Goal: Transaction & Acquisition: Purchase product/service

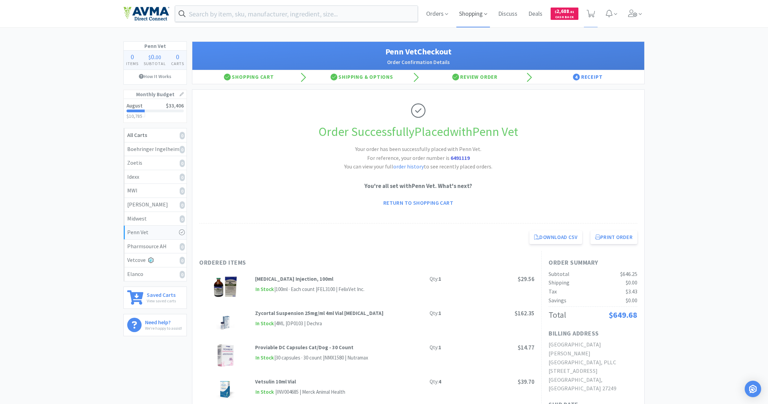
click at [463, 13] on span "Shopping" at bounding box center [473, 13] width 34 height 27
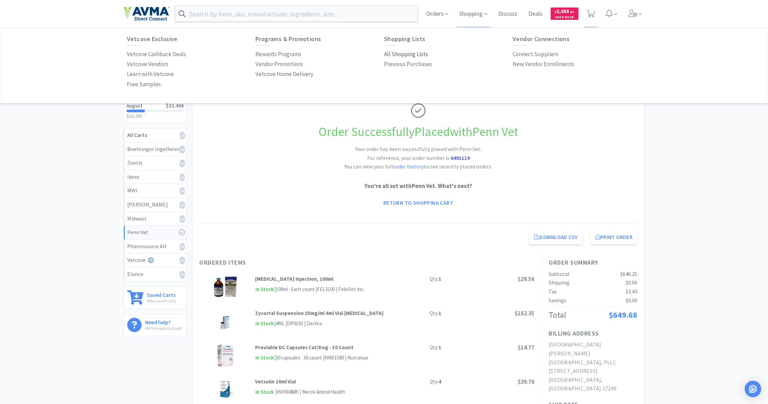
click at [411, 52] on p "All Shopping Lists" at bounding box center [406, 54] width 44 height 9
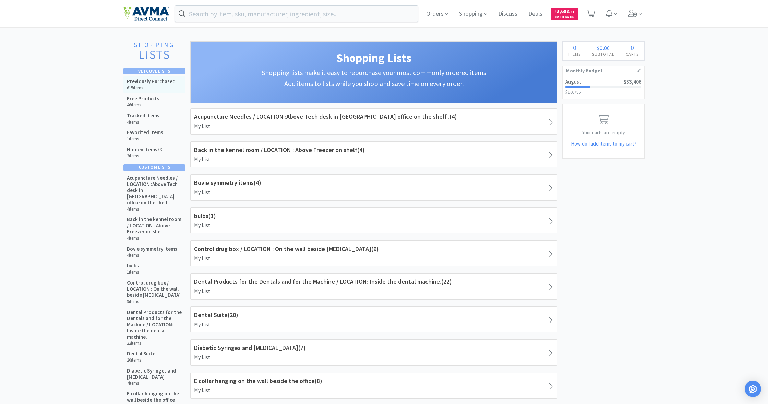
click at [146, 86] on h6 "615 items" at bounding box center [151, 87] width 49 height 5
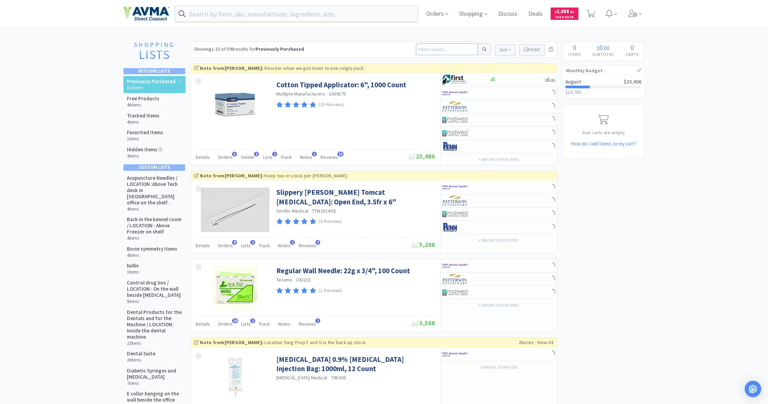
click at [431, 48] on input at bounding box center [447, 50] width 62 height 12
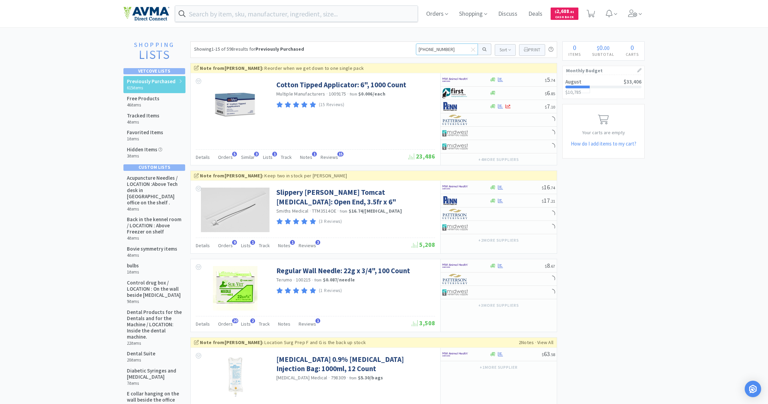
type input "[PHONE_NUMBER]"
click at [483, 49] on button at bounding box center [484, 50] width 13 height 12
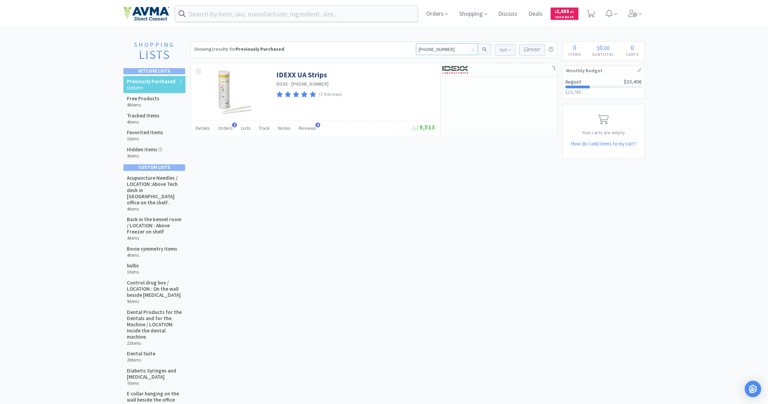
drag, startPoint x: 450, startPoint y: 48, endPoint x: 387, endPoint y: 47, distance: 63.1
click at [387, 47] on div "Showing 1 results for Previously Purchased [PHONE_NUMBER] Sort Print Previously…" at bounding box center [373, 49] width 367 height 16
type input "[PHONE_NUMBER]"
click at [483, 49] on button at bounding box center [484, 50] width 13 height 12
drag, startPoint x: 453, startPoint y: 48, endPoint x: 400, endPoint y: 47, distance: 53.5
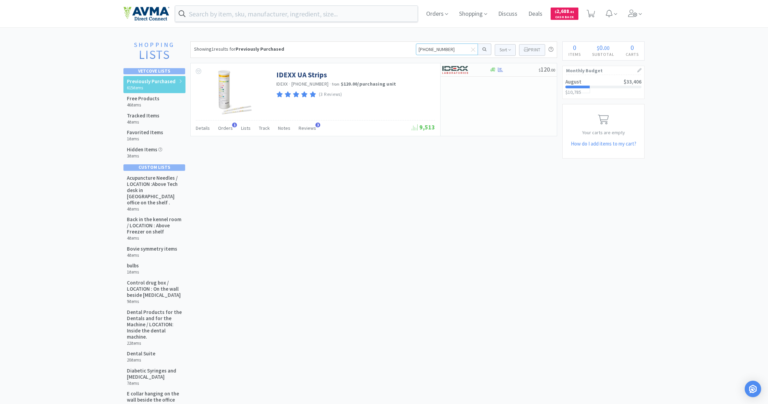
click at [400, 47] on div "Showing 1 results for Previously Purchased [PHONE_NUMBER] Sort Print Previously…" at bounding box center [373, 49] width 367 height 16
drag, startPoint x: 448, startPoint y: 49, endPoint x: 400, endPoint y: 49, distance: 48.0
click at [400, 49] on div "Showing 1 results for Previously Purchased [PHONE_NUMBER] Sort Print Previously…" at bounding box center [373, 49] width 367 height 16
type input "proheart"
click at [483, 49] on button at bounding box center [484, 50] width 13 height 12
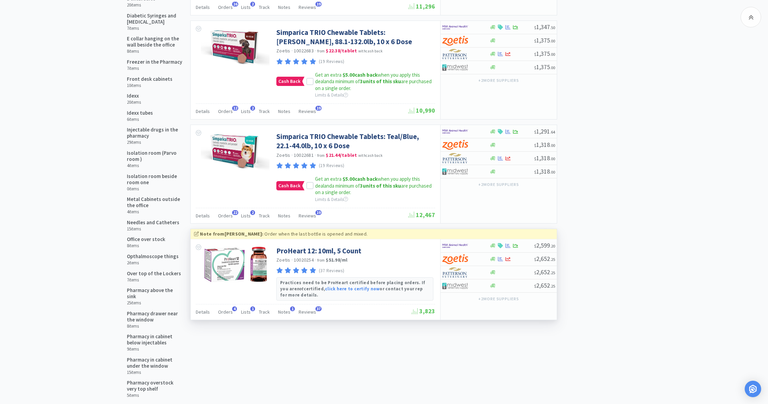
scroll to position [356, 0]
click at [494, 243] on icon at bounding box center [492, 245] width 5 height 5
select select "1"
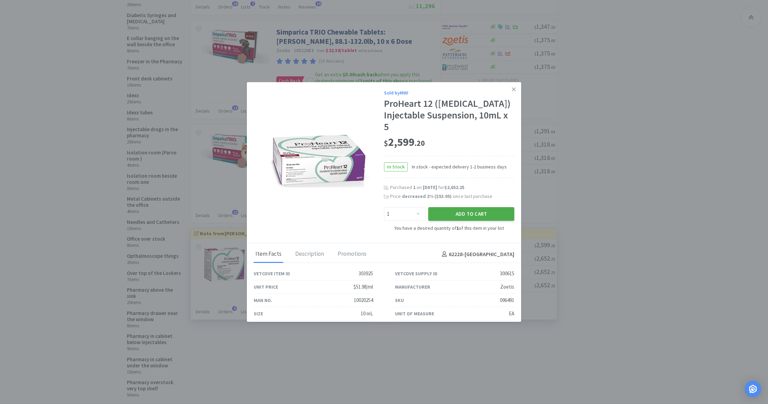
click at [466, 213] on button "Add to Cart" at bounding box center [471, 214] width 86 height 14
select select "1"
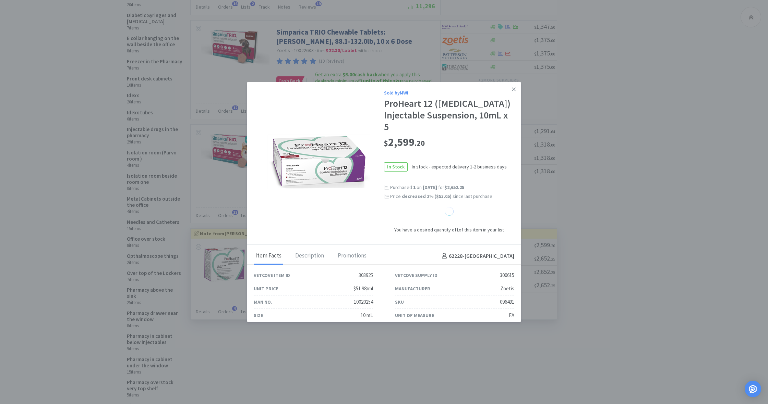
select select "1"
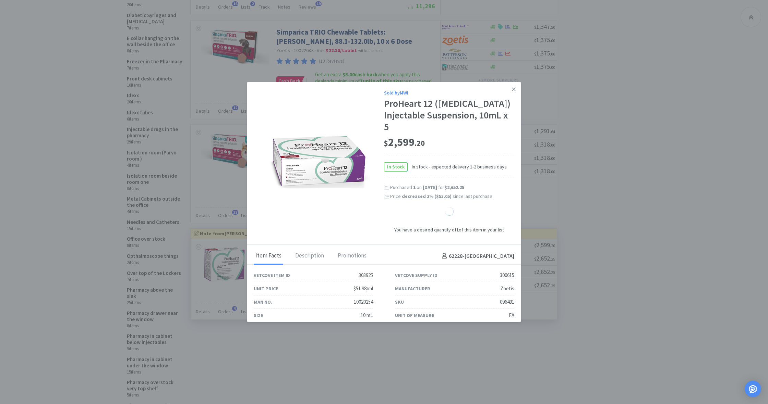
select select "1"
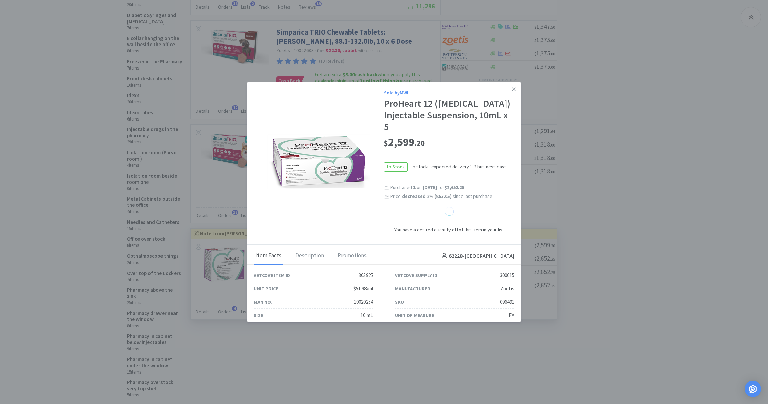
select select "1"
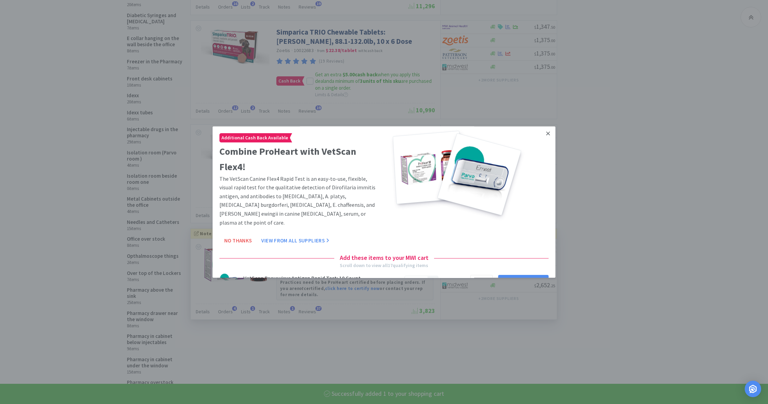
click at [548, 133] on icon at bounding box center [548, 134] width 4 height 6
select select "1"
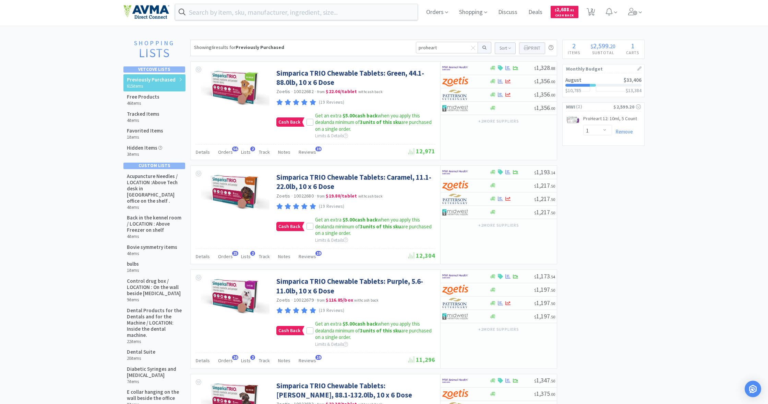
scroll to position [2, 0]
click at [588, 10] on icon at bounding box center [590, 12] width 9 height 8
select select "1"
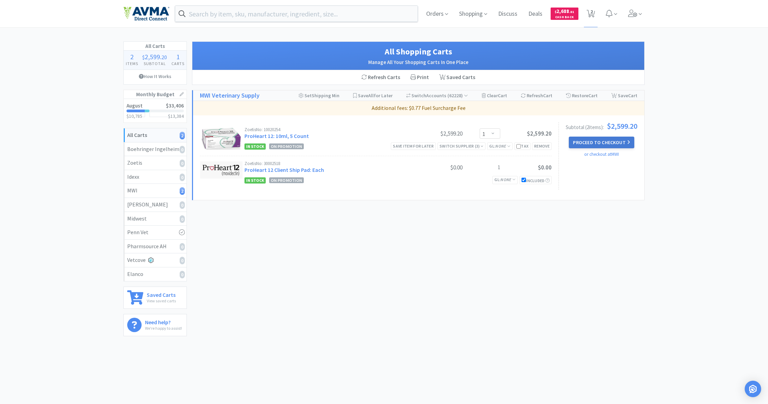
click at [604, 142] on button "Proceed to Checkout" at bounding box center [601, 143] width 65 height 12
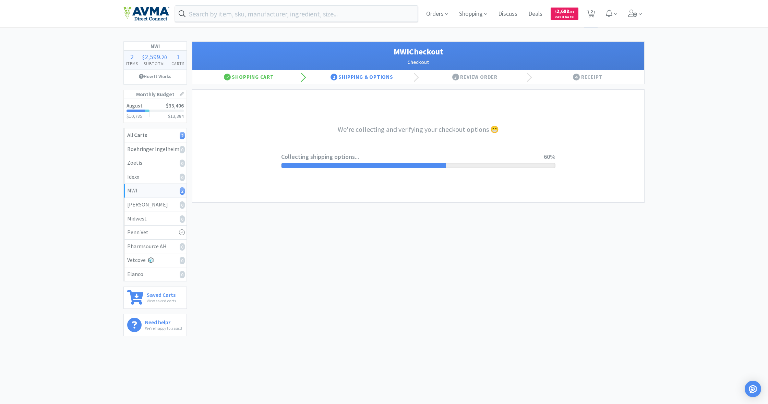
select select "STD_"
select select "FX9"
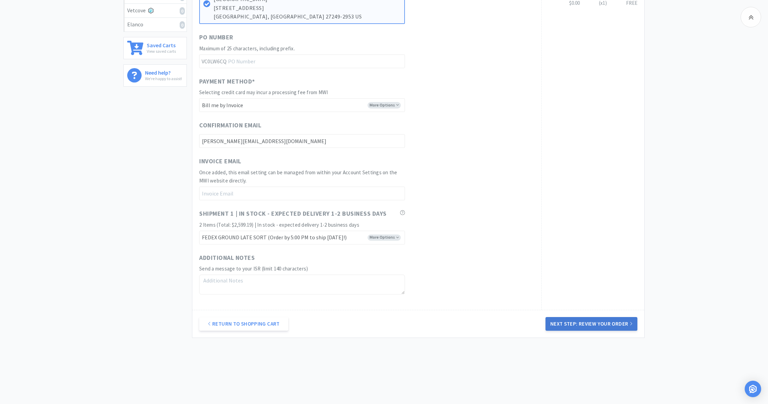
scroll to position [248, 0]
click at [598, 319] on button "Next Step: Review Your Order" at bounding box center [591, 326] width 92 height 14
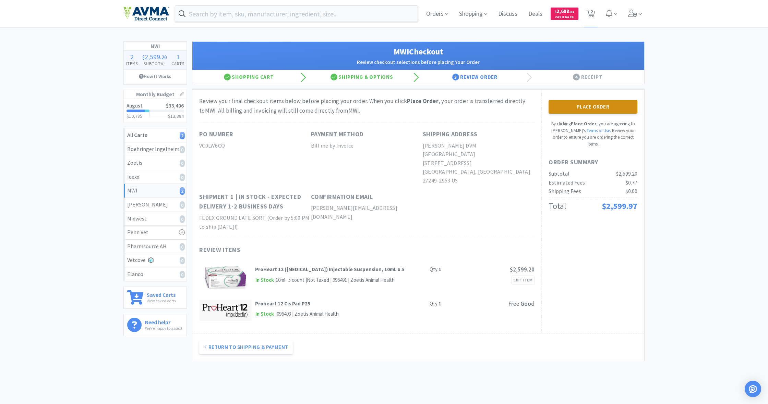
click at [594, 107] on button "Place Order" at bounding box center [592, 107] width 89 height 14
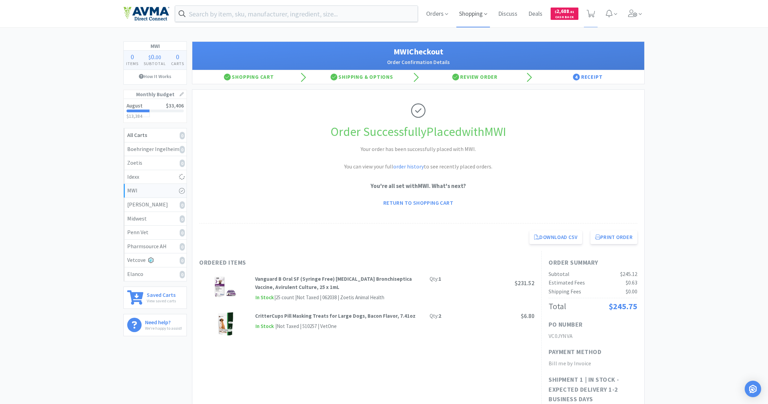
scroll to position [1, 0]
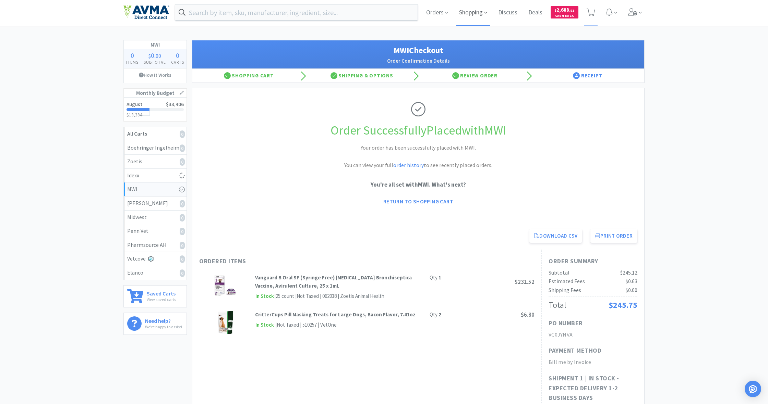
click at [470, 12] on span "Shopping" at bounding box center [473, 12] width 34 height 27
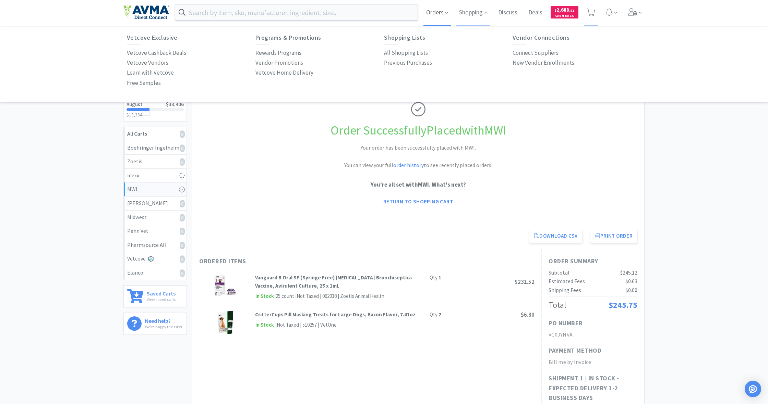
click at [427, 13] on span "Orders" at bounding box center [436, 12] width 27 height 27
click at [396, 63] on p "Budgets" at bounding box center [394, 62] width 21 height 9
